Goal: Transaction & Acquisition: Book appointment/travel/reservation

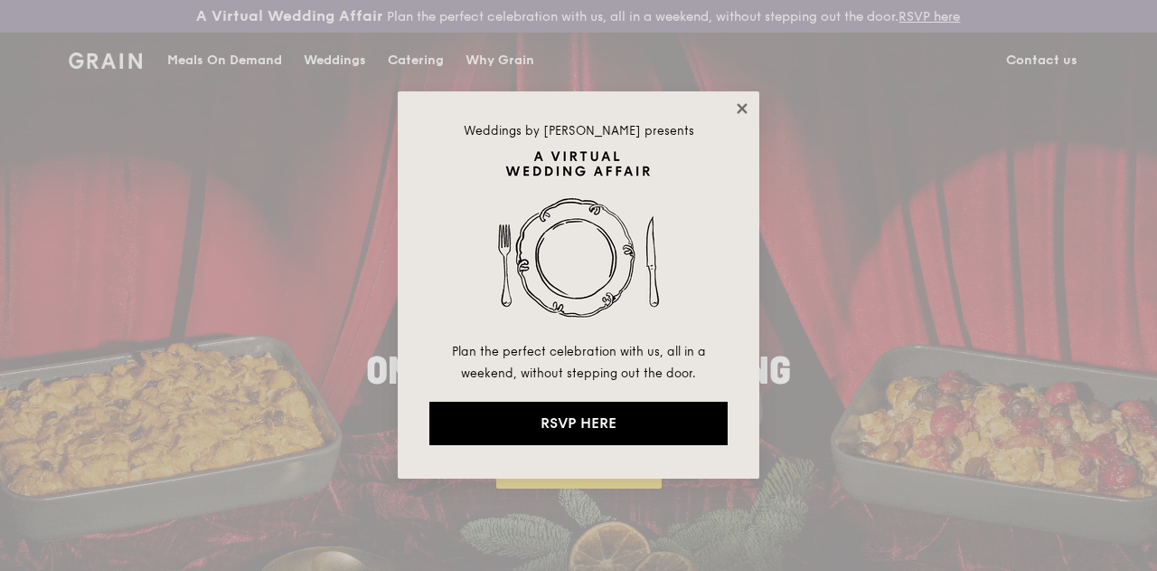
click at [743, 111] on icon at bounding box center [742, 108] width 16 height 16
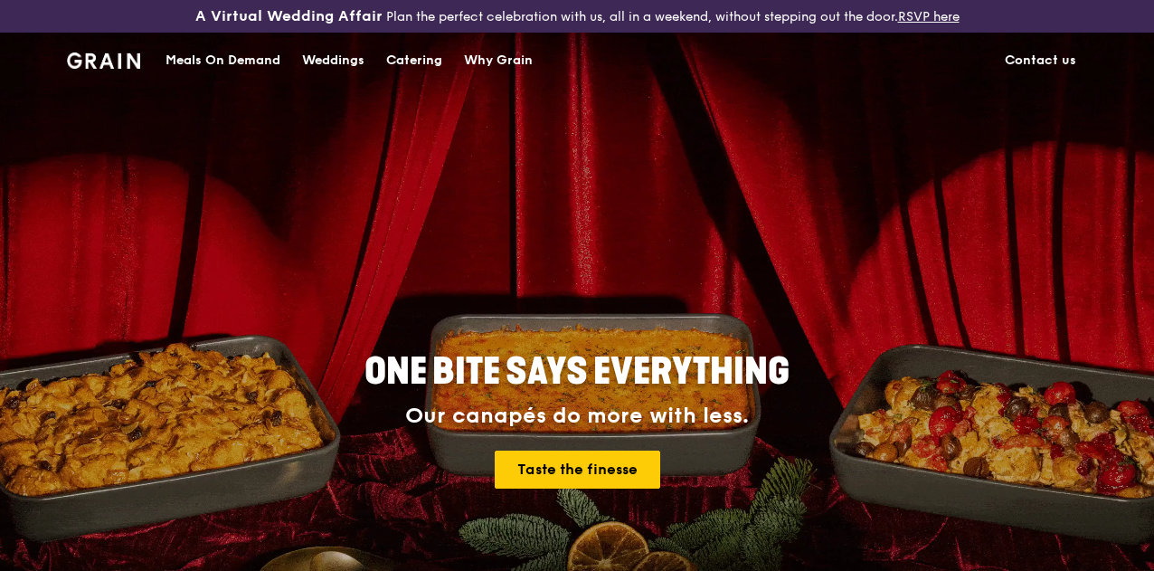
click at [217, 82] on div "Meals On Demand" at bounding box center [222, 60] width 115 height 54
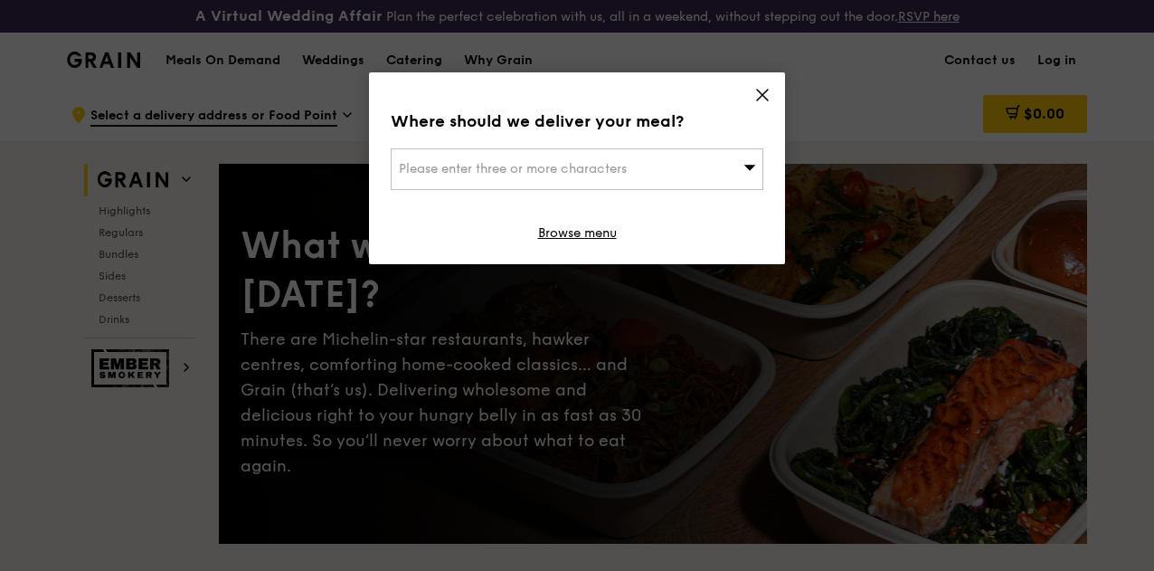
click at [759, 99] on icon at bounding box center [762, 95] width 16 height 16
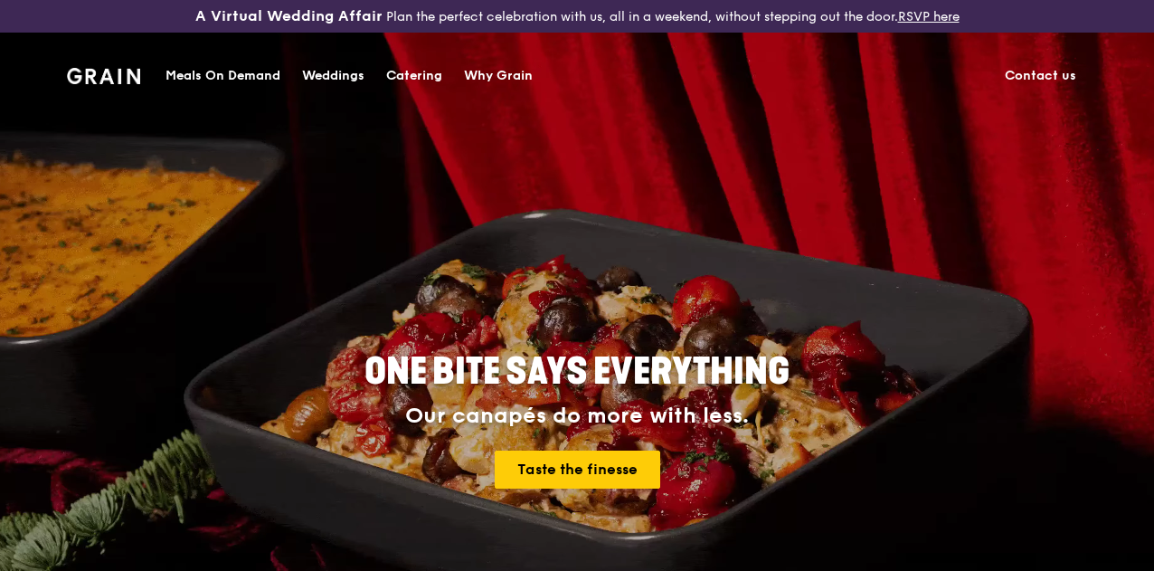
click at [416, 70] on div "Catering" at bounding box center [414, 76] width 56 height 54
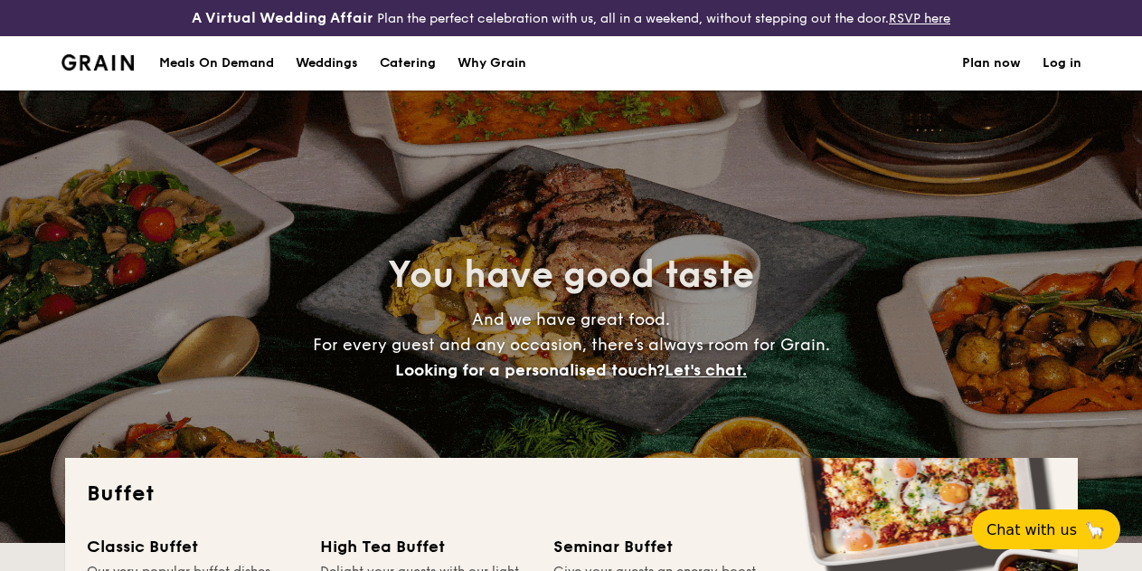
select select
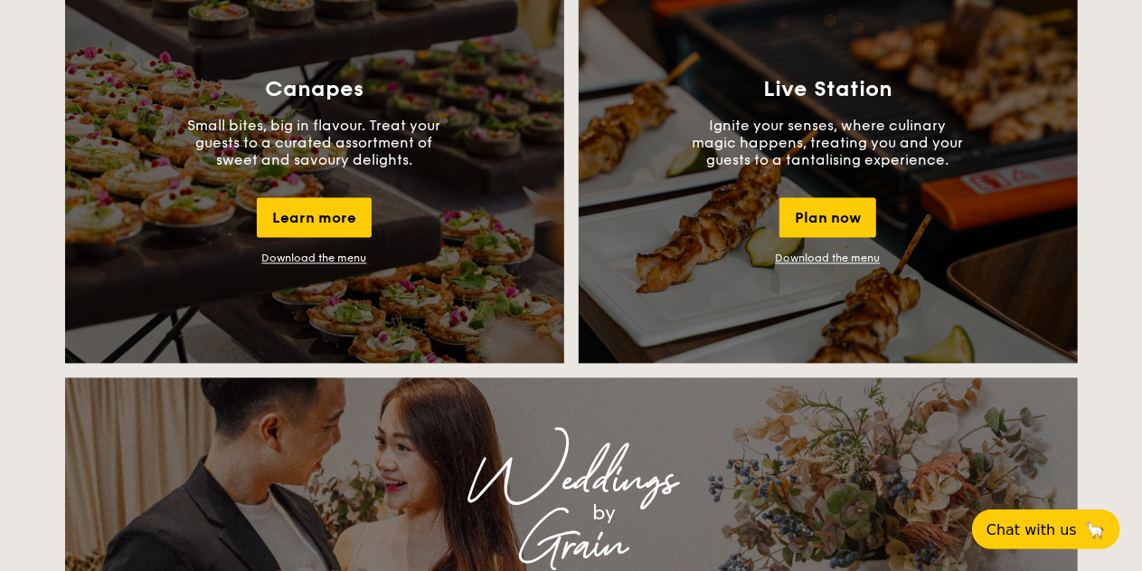
scroll to position [1680, 0]
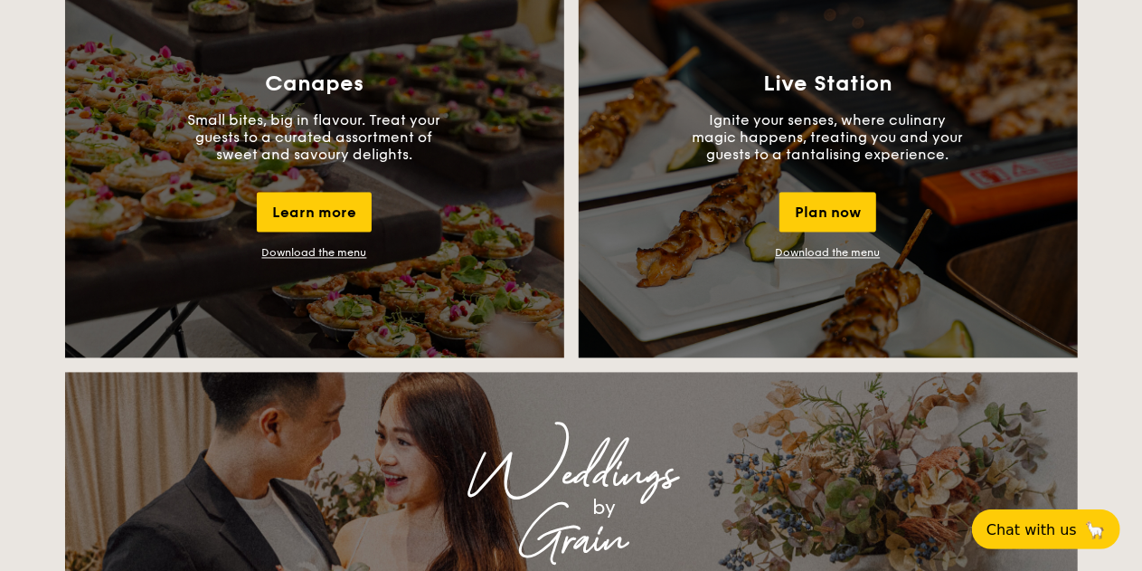
click at [857, 260] on link "Download the menu" at bounding box center [828, 253] width 105 height 13
click at [346, 260] on link "Download the menu" at bounding box center [314, 253] width 105 height 13
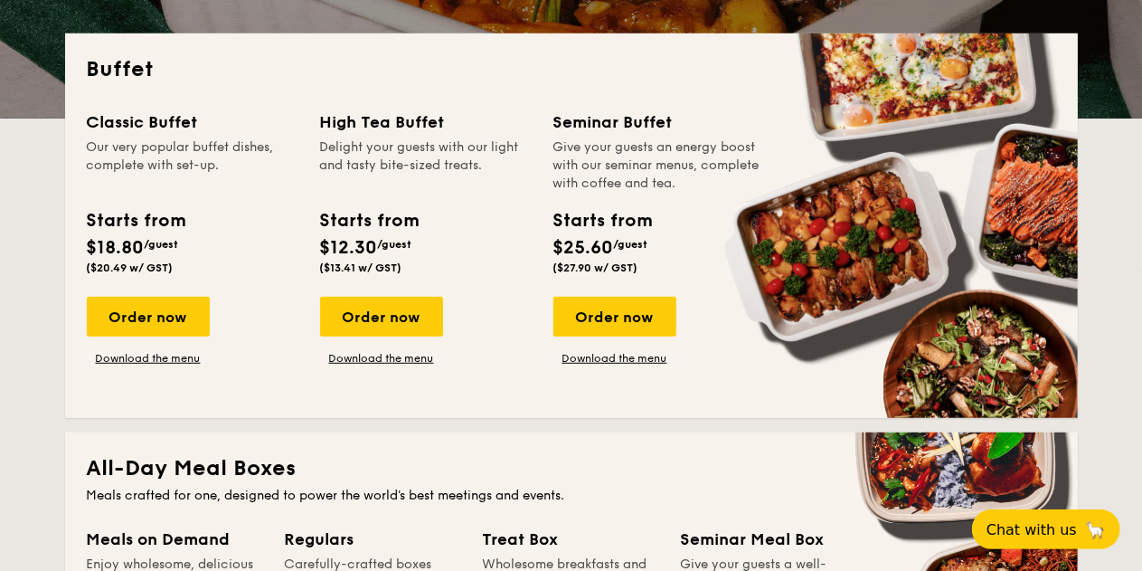
scroll to position [403, 0]
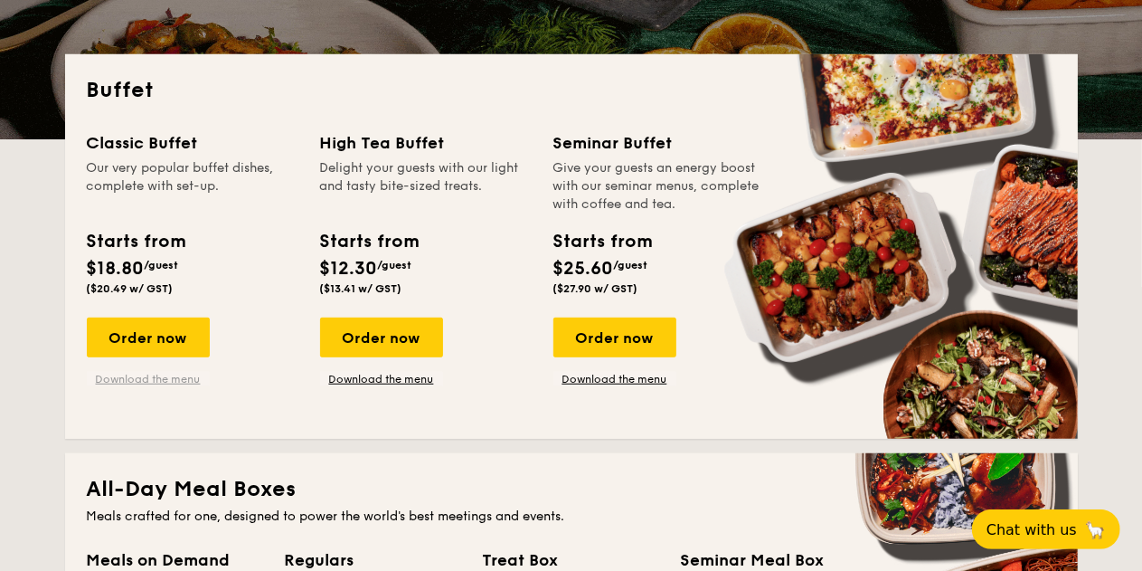
click at [187, 386] on link "Download the menu" at bounding box center [148, 379] width 123 height 14
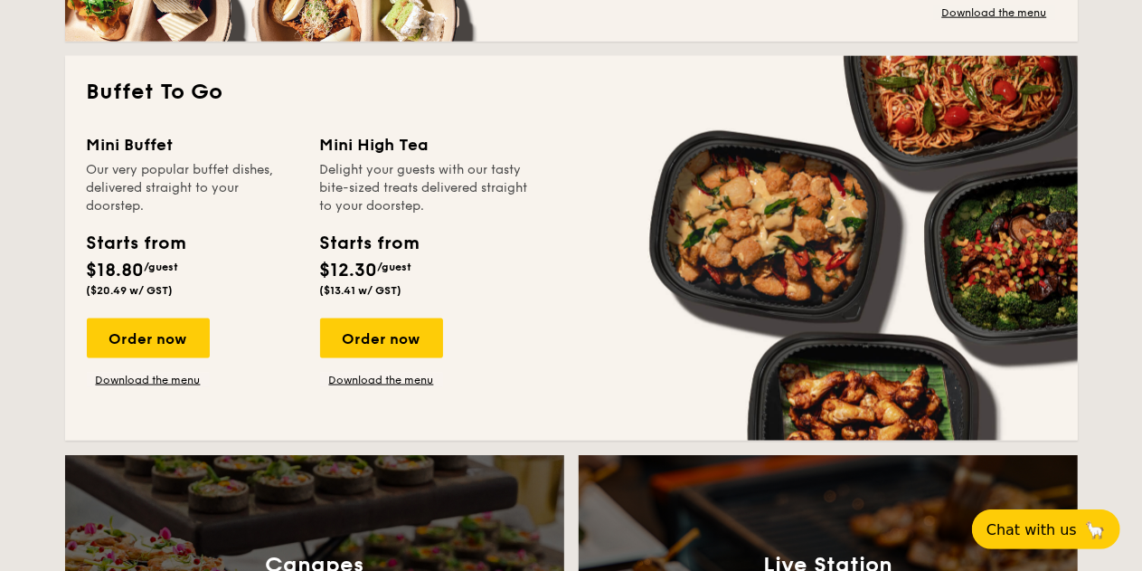
scroll to position [1189, 0]
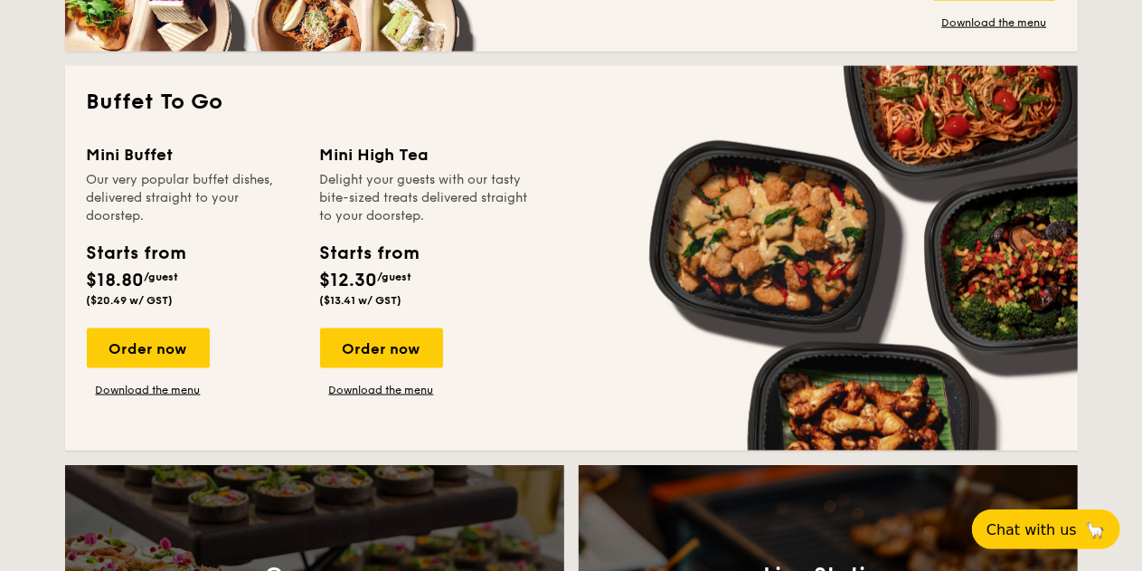
click at [185, 396] on div "Order now Download the menu" at bounding box center [148, 362] width 123 height 69
click at [186, 397] on link "Download the menu" at bounding box center [148, 390] width 123 height 14
click at [172, 364] on div "Order now" at bounding box center [148, 348] width 123 height 40
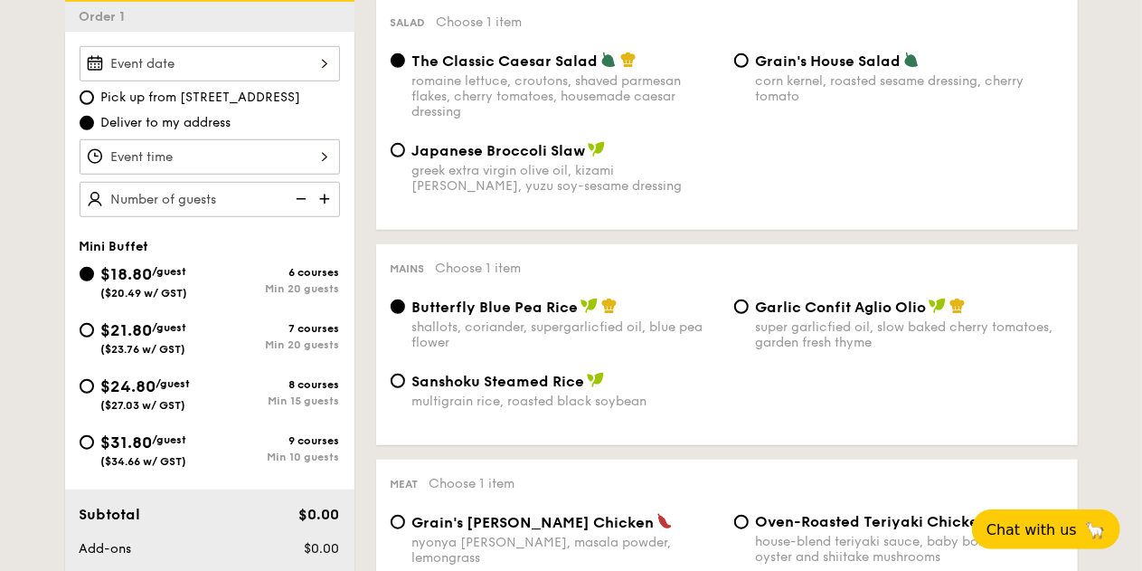
scroll to position [553, 0]
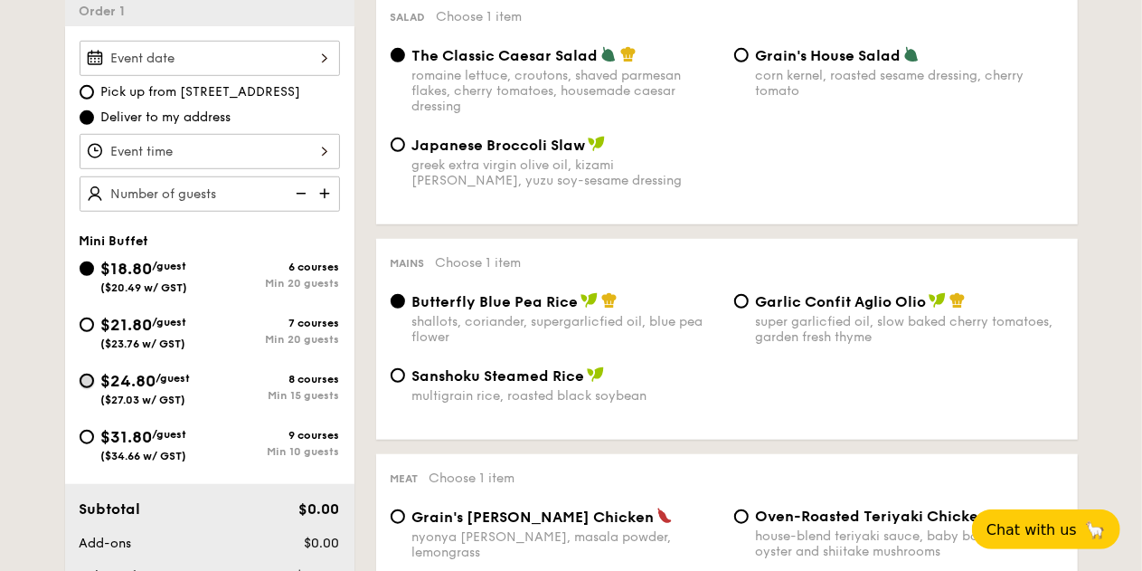
click at [87, 388] on input "$24.80 /guest ($27.03 w/ GST) 8 courses Min 15 guests" at bounding box center [87, 380] width 14 height 14
radio input "true"
radio input "false"
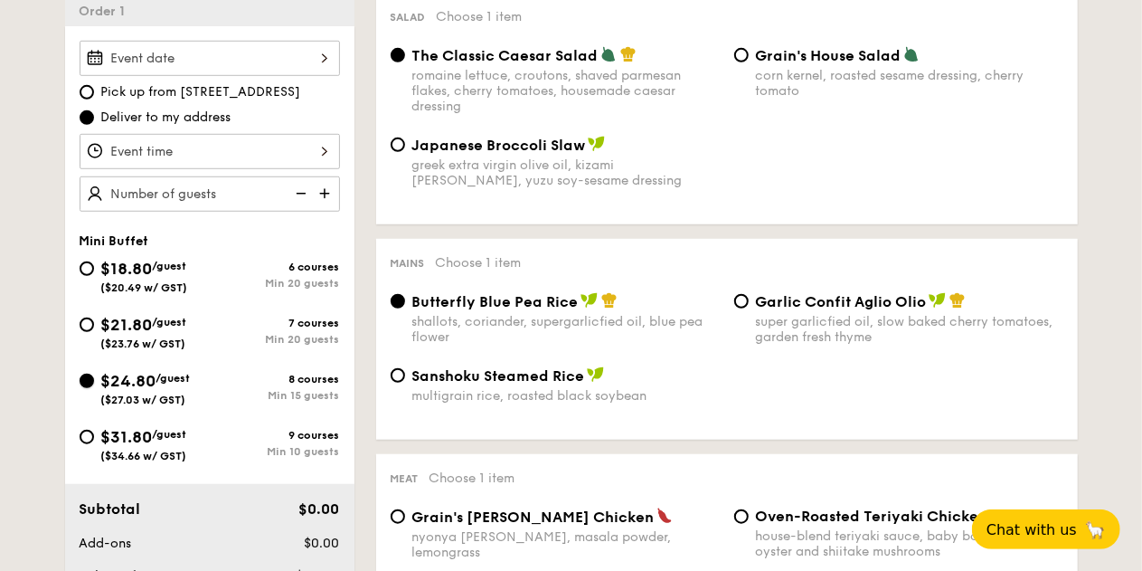
radio input "true"
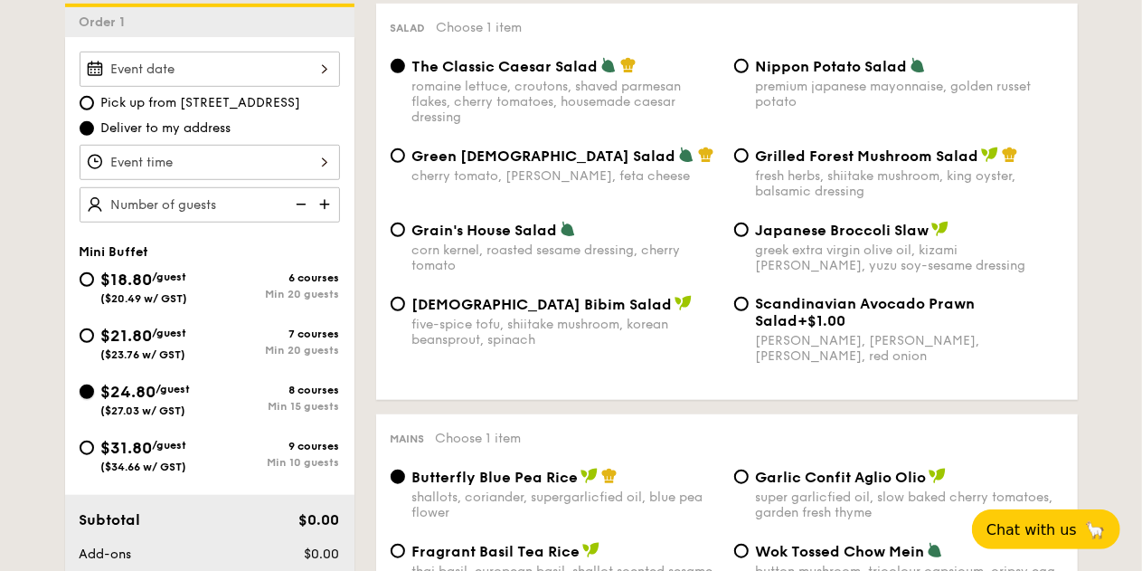
scroll to position [564, 0]
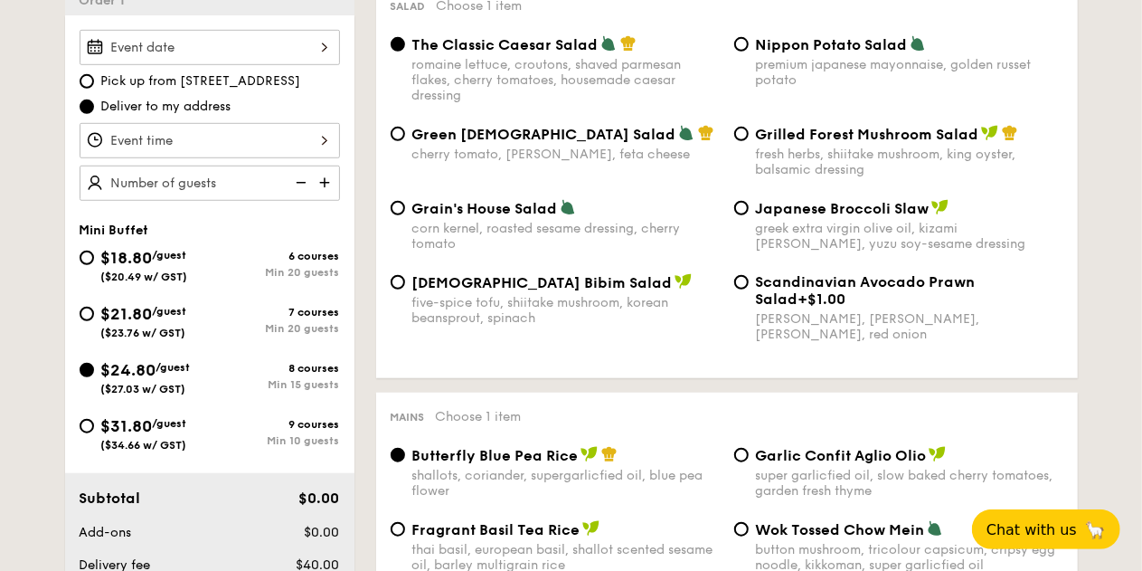
click at [458, 143] on span "Green Goddess Salad" at bounding box center [544, 134] width 264 height 17
click at [405, 141] on input "Green Goddess Salad cherry tomato, dill, feta cheese" at bounding box center [398, 134] width 14 height 14
radio input "true"
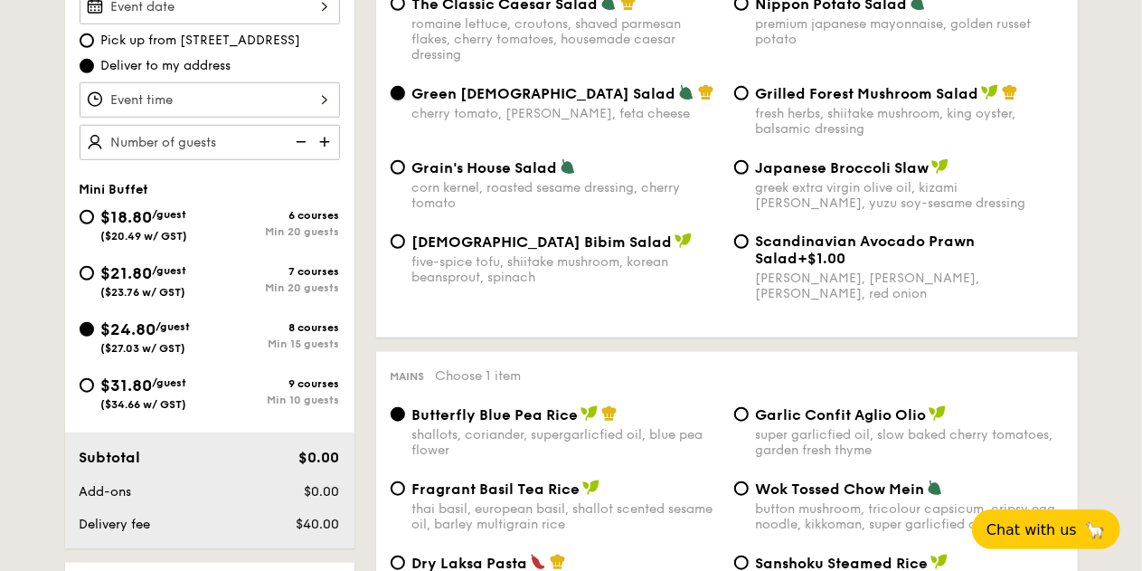
scroll to position [628, 0]
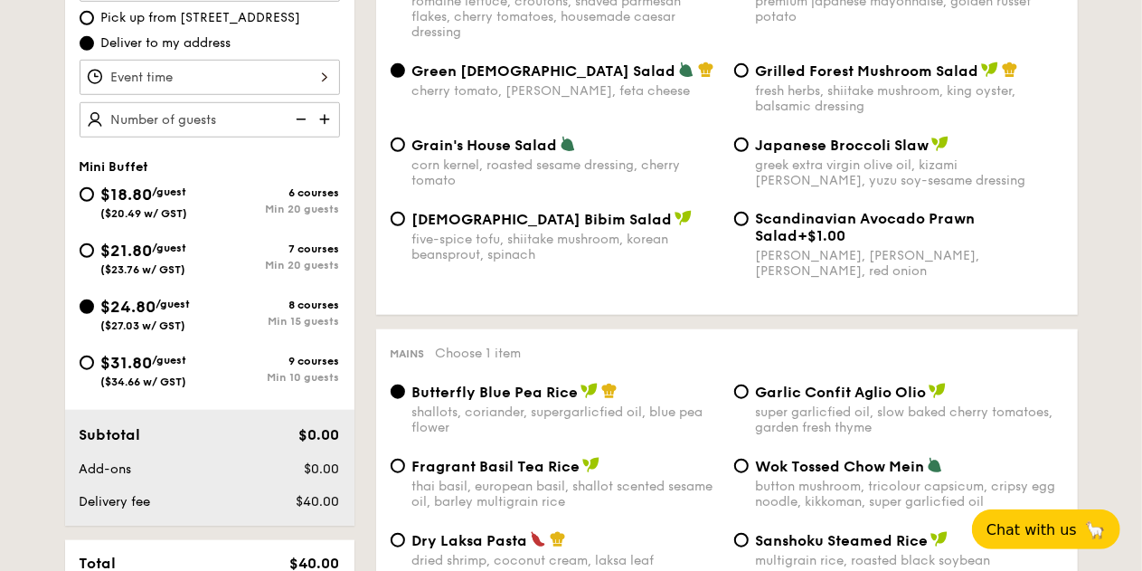
click at [326, 137] on img at bounding box center [326, 119] width 27 height 34
type input "15 guests"
click at [310, 134] on img at bounding box center [299, 119] width 27 height 34
click at [300, 134] on img at bounding box center [299, 119] width 27 height 34
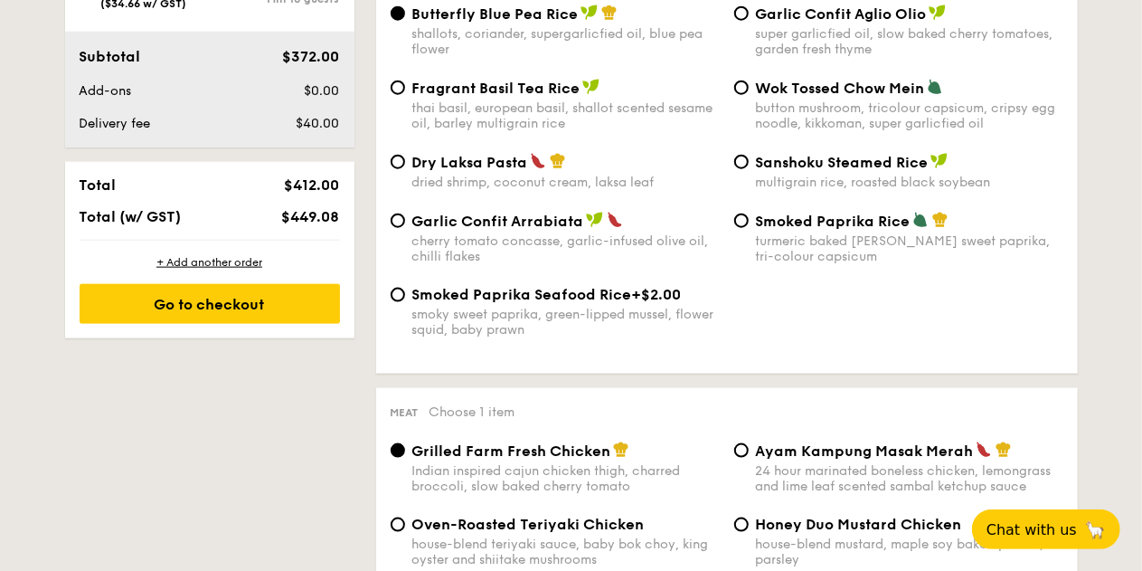
scroll to position [998, 0]
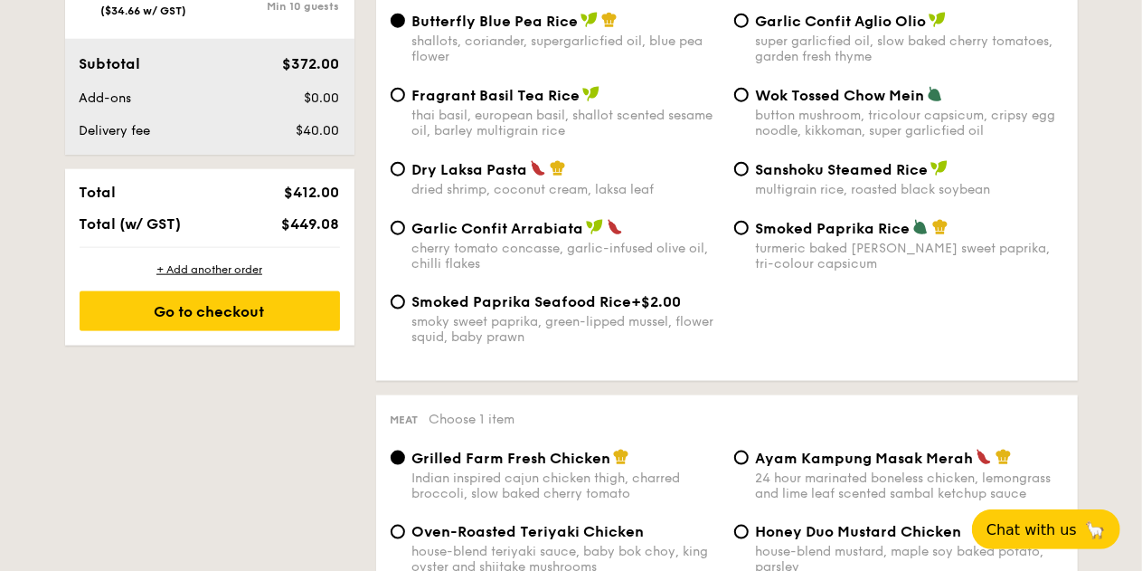
click at [810, 30] on span "Garlic Confit Aglio Olio" at bounding box center [841, 21] width 171 height 17
click at [749, 28] on input "Garlic Confit Aglio Olio super garlicfied oil, slow baked cherry tomatoes, gard…" at bounding box center [741, 21] width 14 height 14
radio input "true"
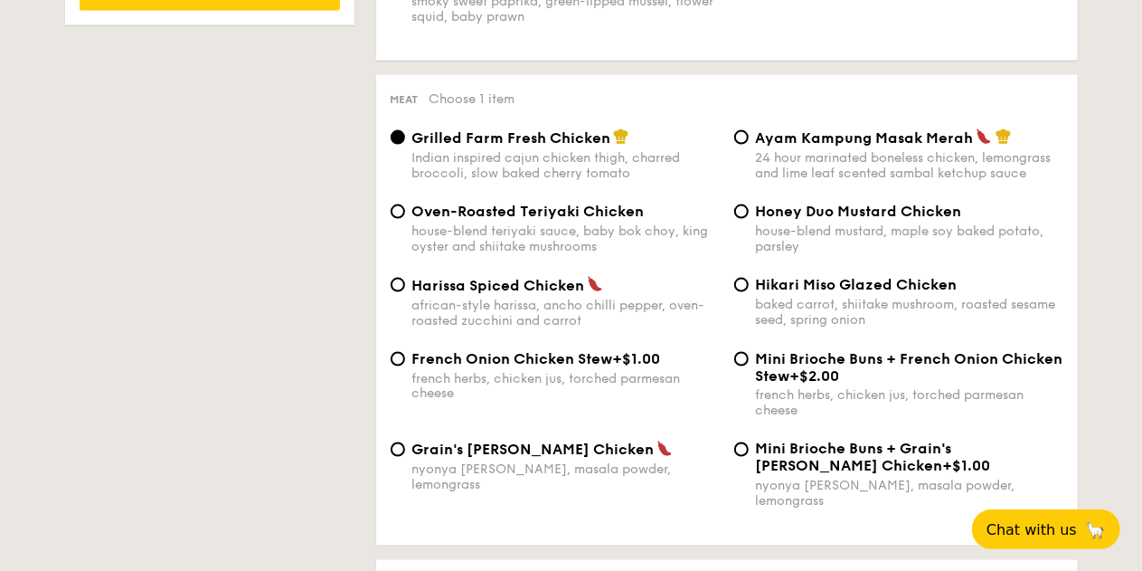
scroll to position [1326, 0]
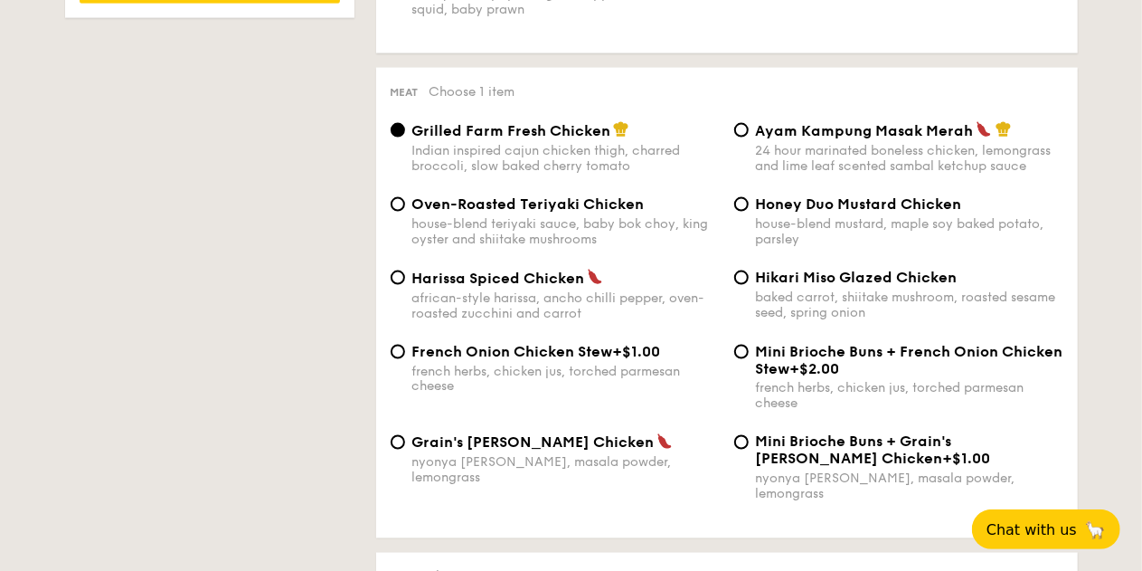
click at [772, 213] on span "Honey Duo Mustard Chicken" at bounding box center [859, 203] width 206 height 17
click at [749, 212] on input "Honey Duo Mustard Chicken house-blend mustard, maple soy baked potato, parsley" at bounding box center [741, 204] width 14 height 14
radio input "true"
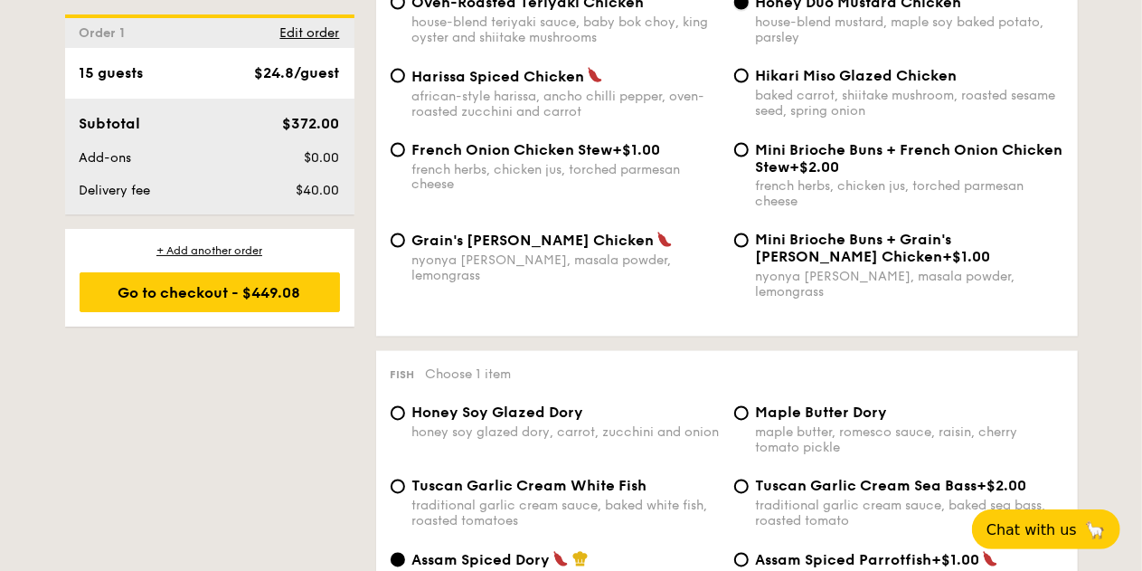
scroll to position [1535, 0]
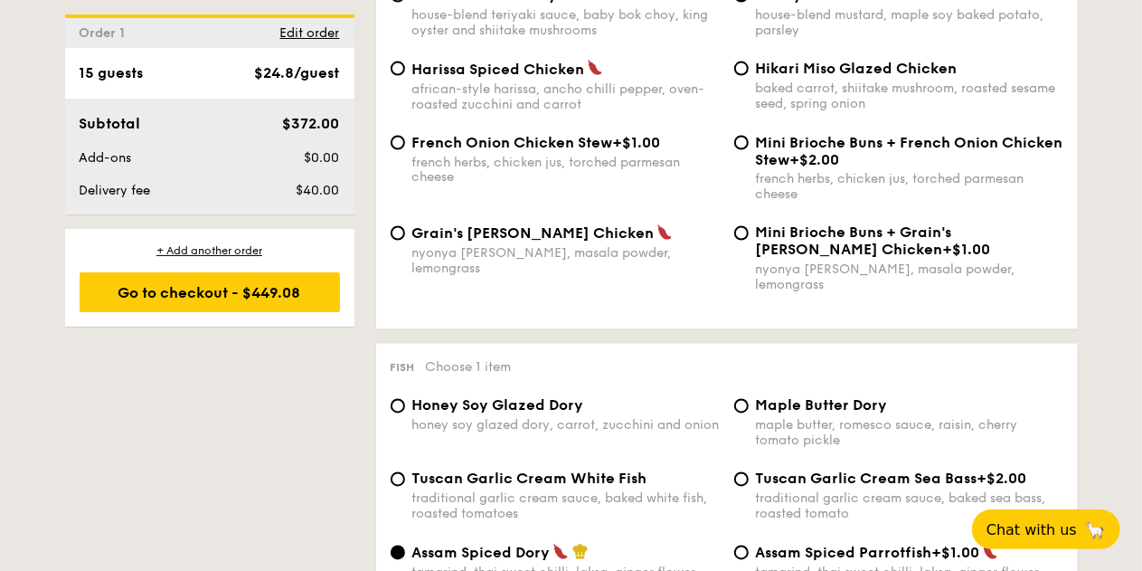
click at [852, 435] on div "maple butter, romesco sauce, raisin, cherry tomato pickle" at bounding box center [909, 433] width 307 height 31
click at [749, 413] on input "Maple Butter Dory maple butter, romesco sauce, raisin, cherry tomato pickle" at bounding box center [741, 406] width 14 height 14
radio input "true"
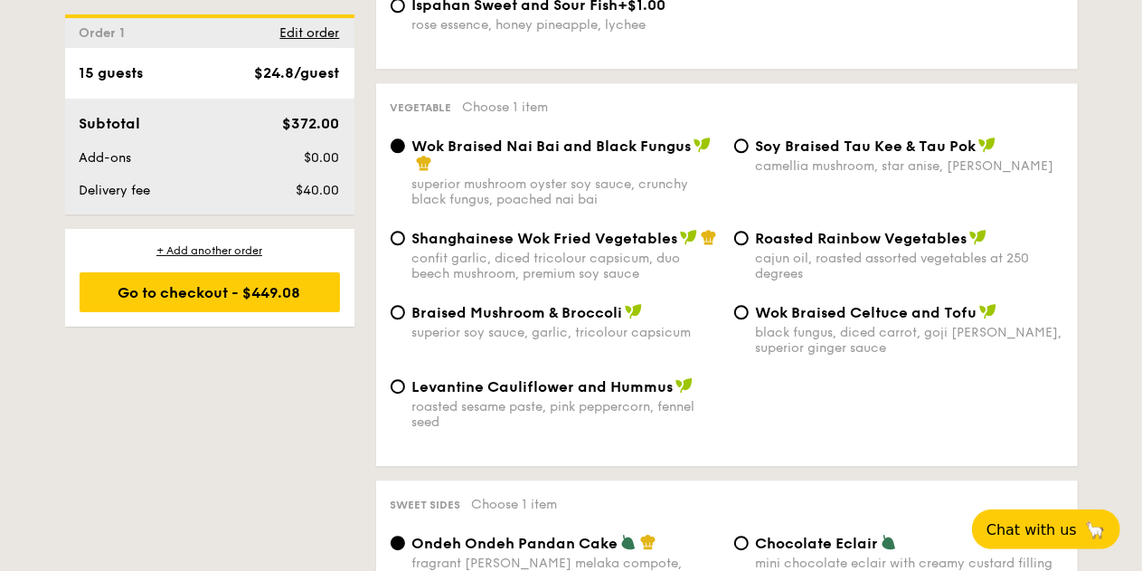
scroll to position [2318, 0]
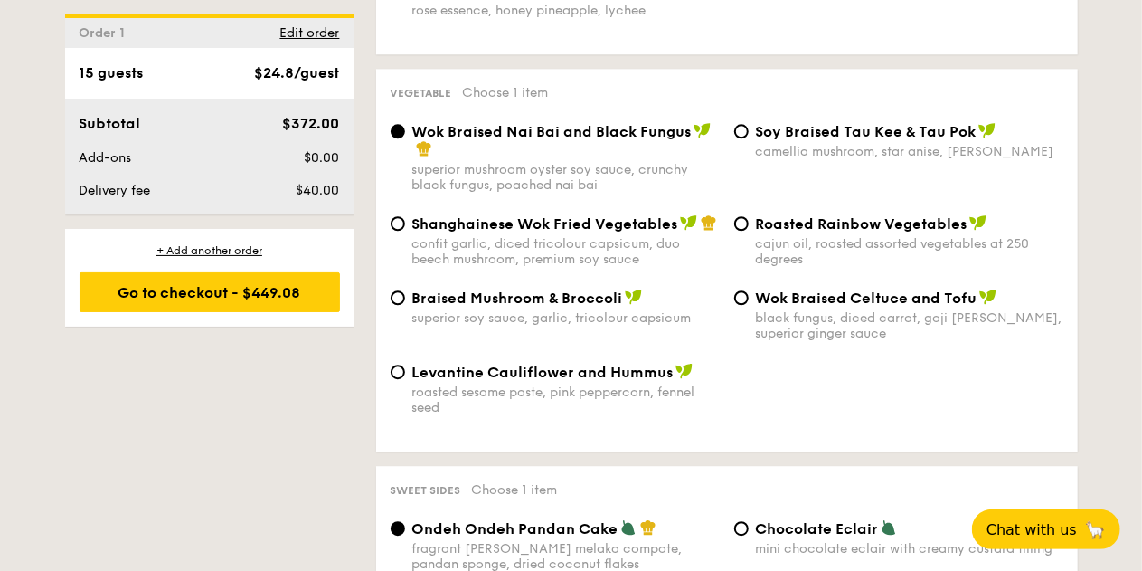
click at [500, 376] on span "Levantine Cauliflower and Hummus" at bounding box center [542, 372] width 261 height 17
click at [405, 376] on input "Levantine Cauliflower and Hummus roasted sesame paste, pink peppercorn, fennel …" at bounding box center [398, 371] width 14 height 14
radio input "true"
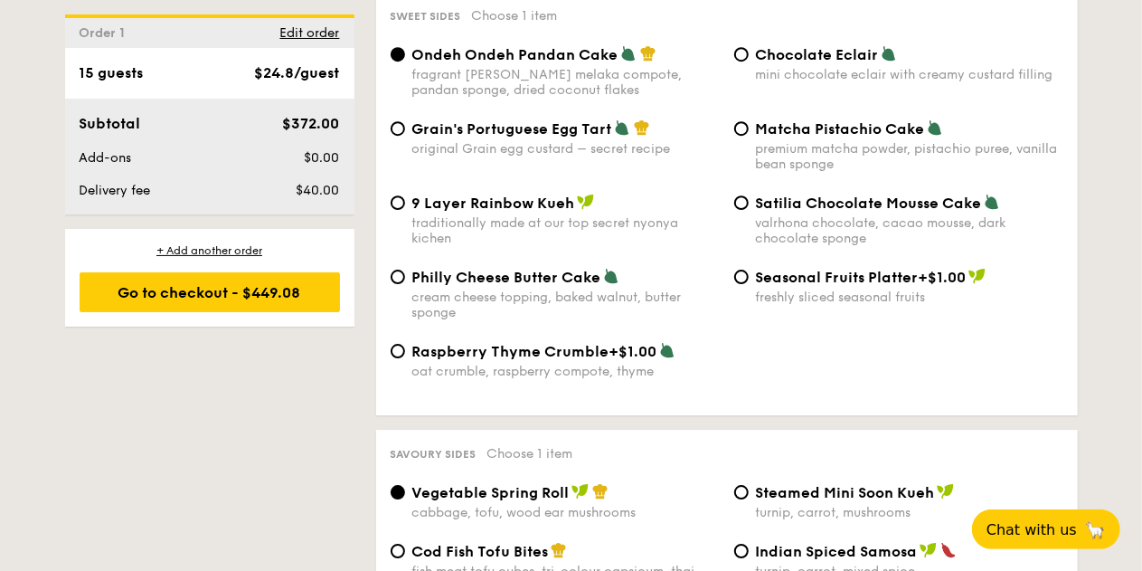
scroll to position [2807, 0]
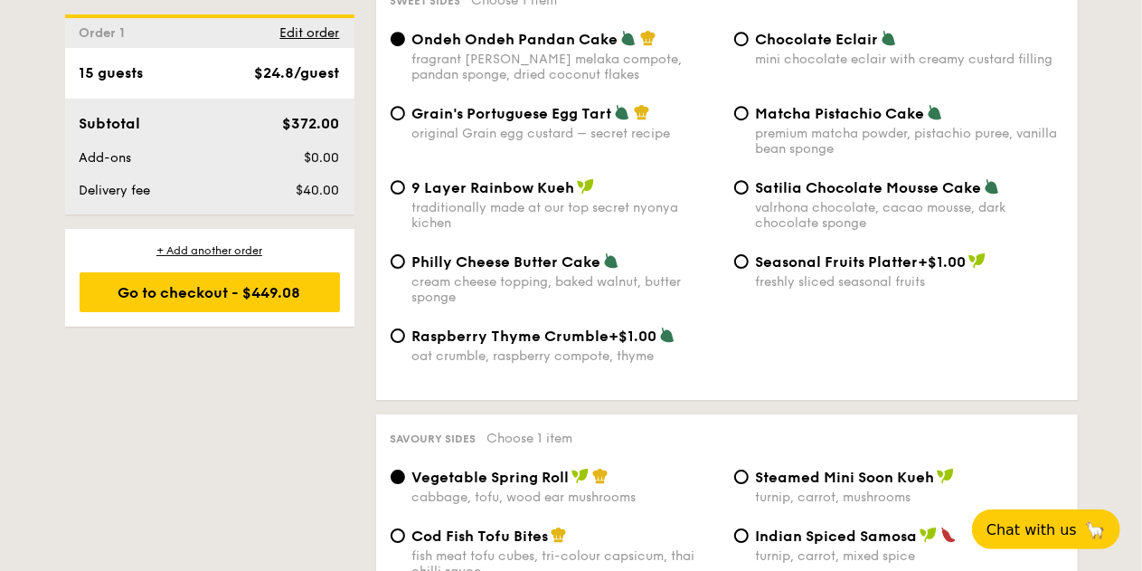
click at [541, 265] on span "Philly Cheese Butter Cake" at bounding box center [506, 261] width 189 height 17
click at [405, 265] on input "Philly Cheese Butter Cake cream cheese topping, baked walnut, butter sponge" at bounding box center [398, 261] width 14 height 14
radio input "true"
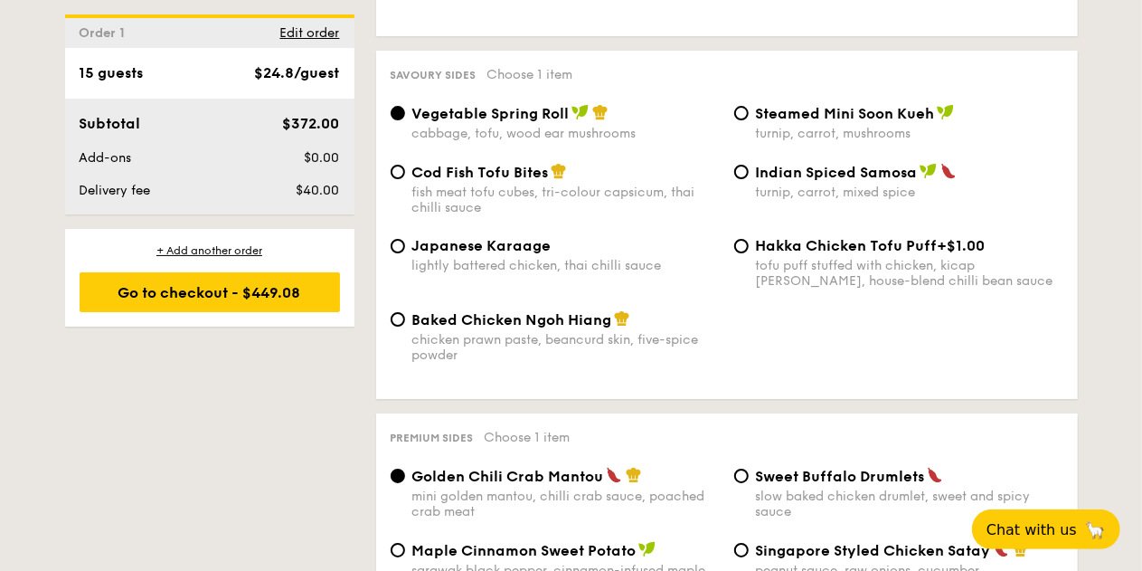
scroll to position [3178, 0]
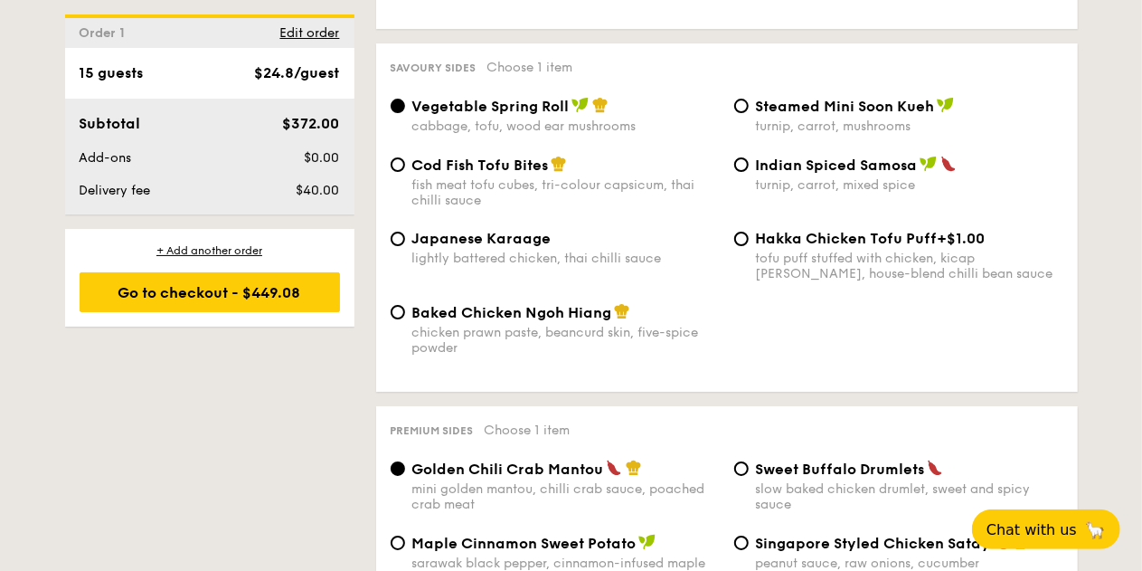
click at [468, 265] on div "lightly battered chicken, thai chilli sauce" at bounding box center [565, 257] width 307 height 15
click at [405, 246] on input "Japanese Karaage lightly battered chicken, thai chilli sauce" at bounding box center [398, 238] width 14 height 14
radio input "true"
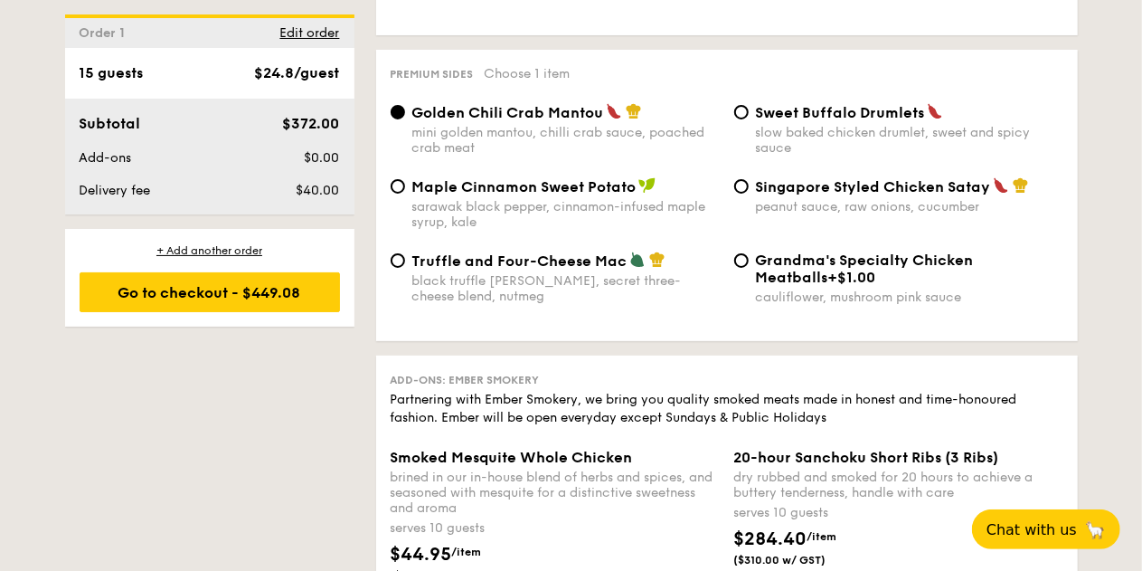
scroll to position [3527, 0]
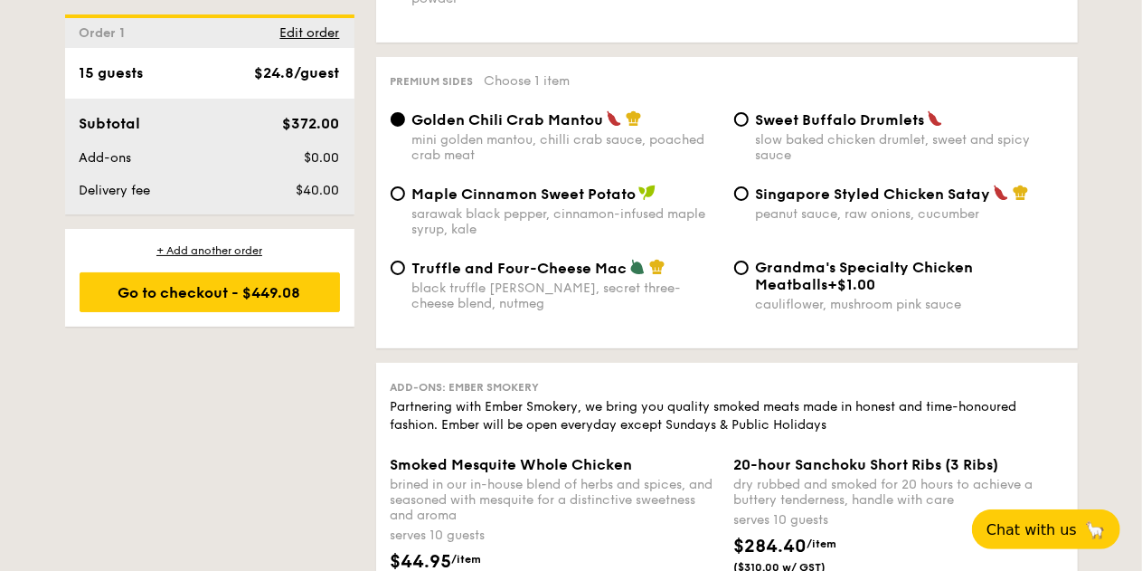
click at [524, 299] on div "black truffle pate, brie, secret three-cheese blend, nutmeg" at bounding box center [565, 295] width 307 height 31
click at [405, 275] on input "Truffle and Four-Cheese Mac black truffle pate, brie, secret three-cheese blend…" at bounding box center [398, 267] width 14 height 14
radio input "true"
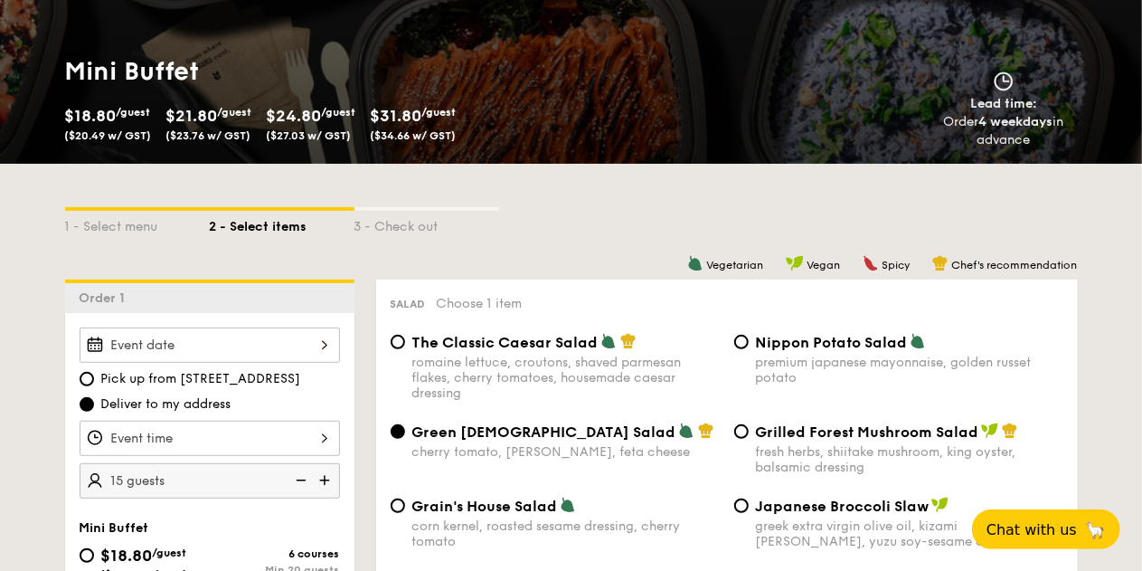
scroll to position [0, 0]
